Goal: Go to known website: Access a specific website the user already knows

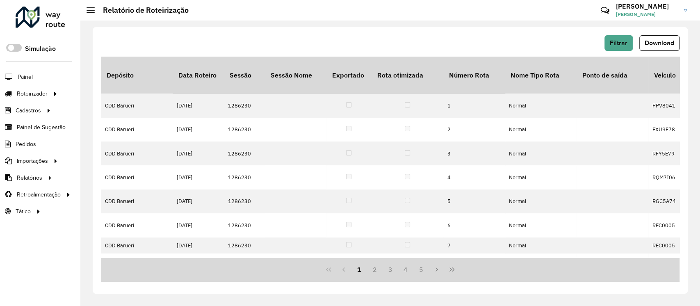
click at [43, 25] on div at bounding box center [41, 17] width 50 height 21
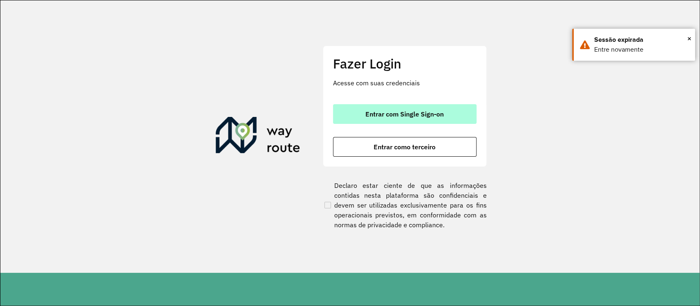
click at [407, 116] on span "Entrar com Single Sign-on" at bounding box center [404, 114] width 78 height 7
